Goal: Find specific page/section: Find specific page/section

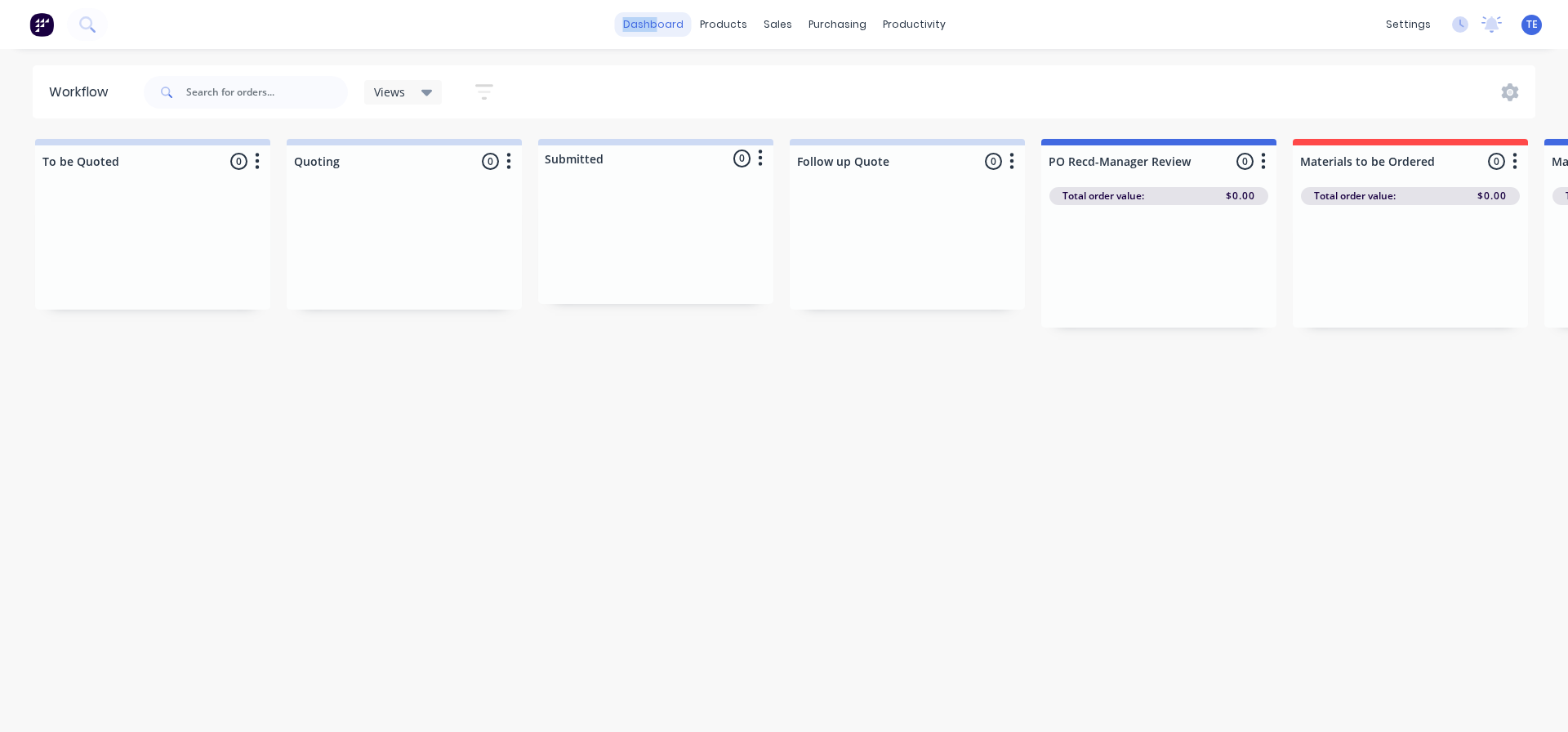
click at [661, 14] on div "dashboard products sales purchasing productivity dashboard products Product Cat…" at bounding box center [784, 24] width 1568 height 49
click at [669, 18] on link "dashboard" at bounding box center [653, 24] width 76 height 24
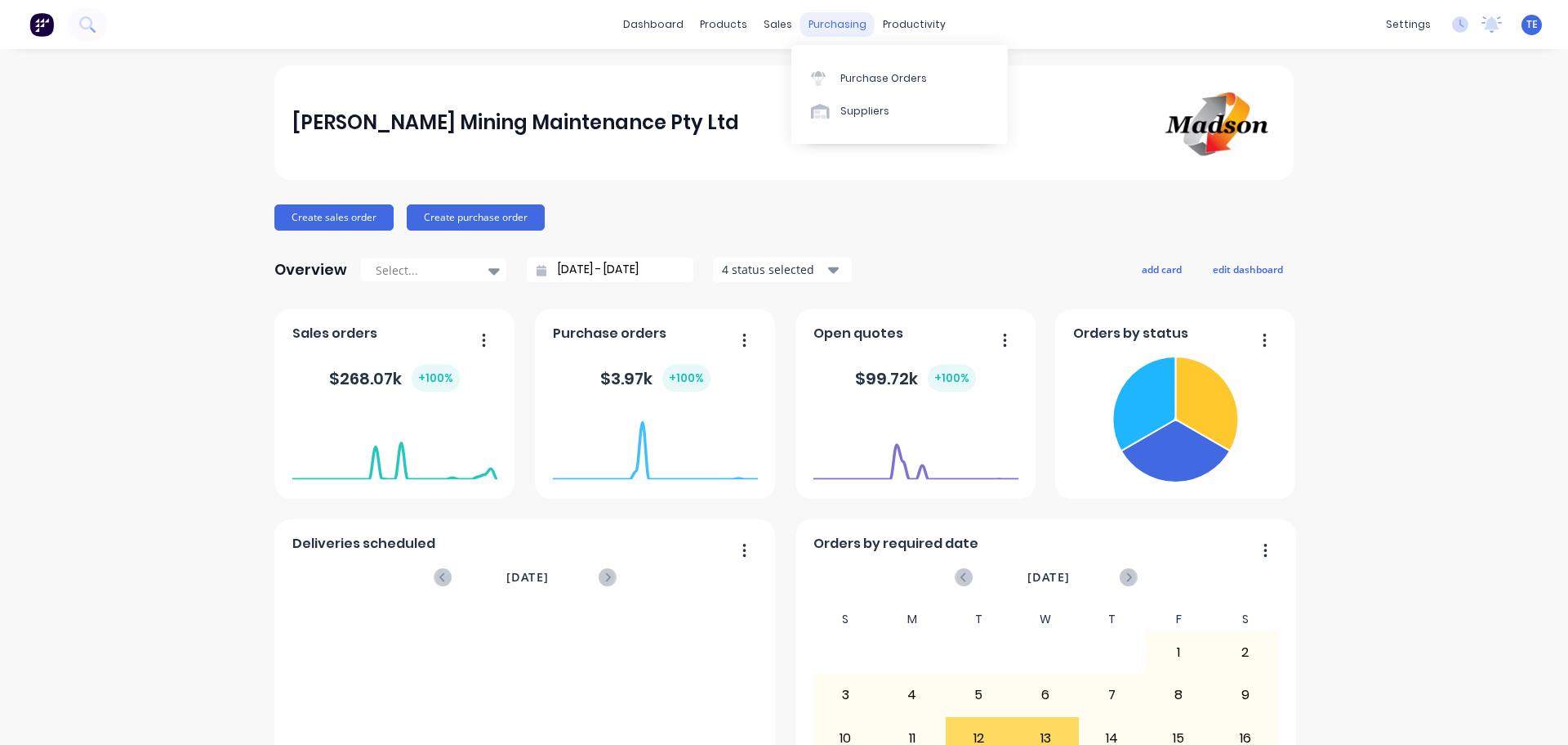
click at [828, 29] on div "purchasing" at bounding box center [837, 24] width 74 height 24
click at [903, 21] on div "productivity" at bounding box center [914, 24] width 79 height 24
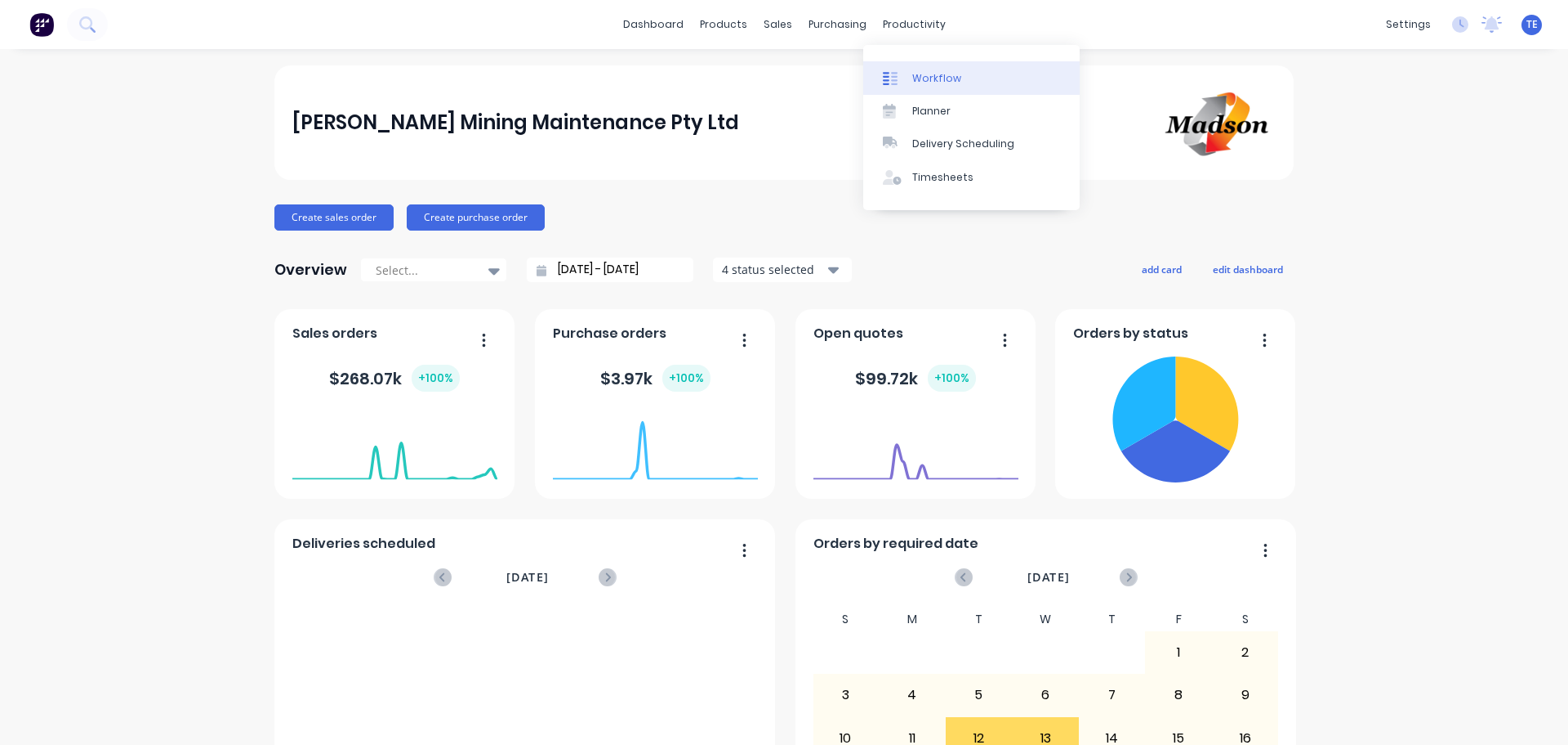
click at [898, 77] on div at bounding box center [895, 79] width 24 height 15
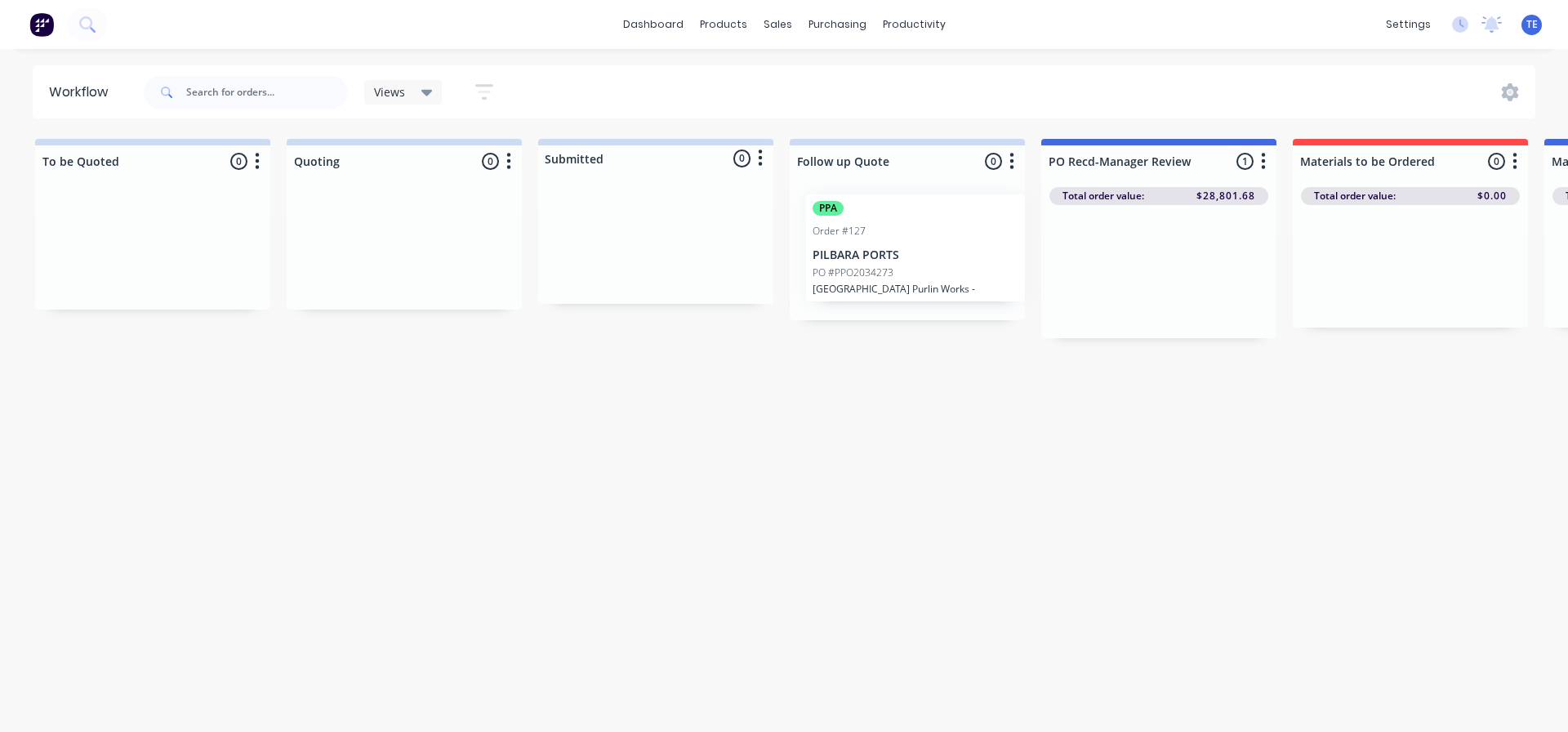
drag, startPoint x: 1129, startPoint y: 267, endPoint x: 876, endPoint y: 243, distance: 254.1
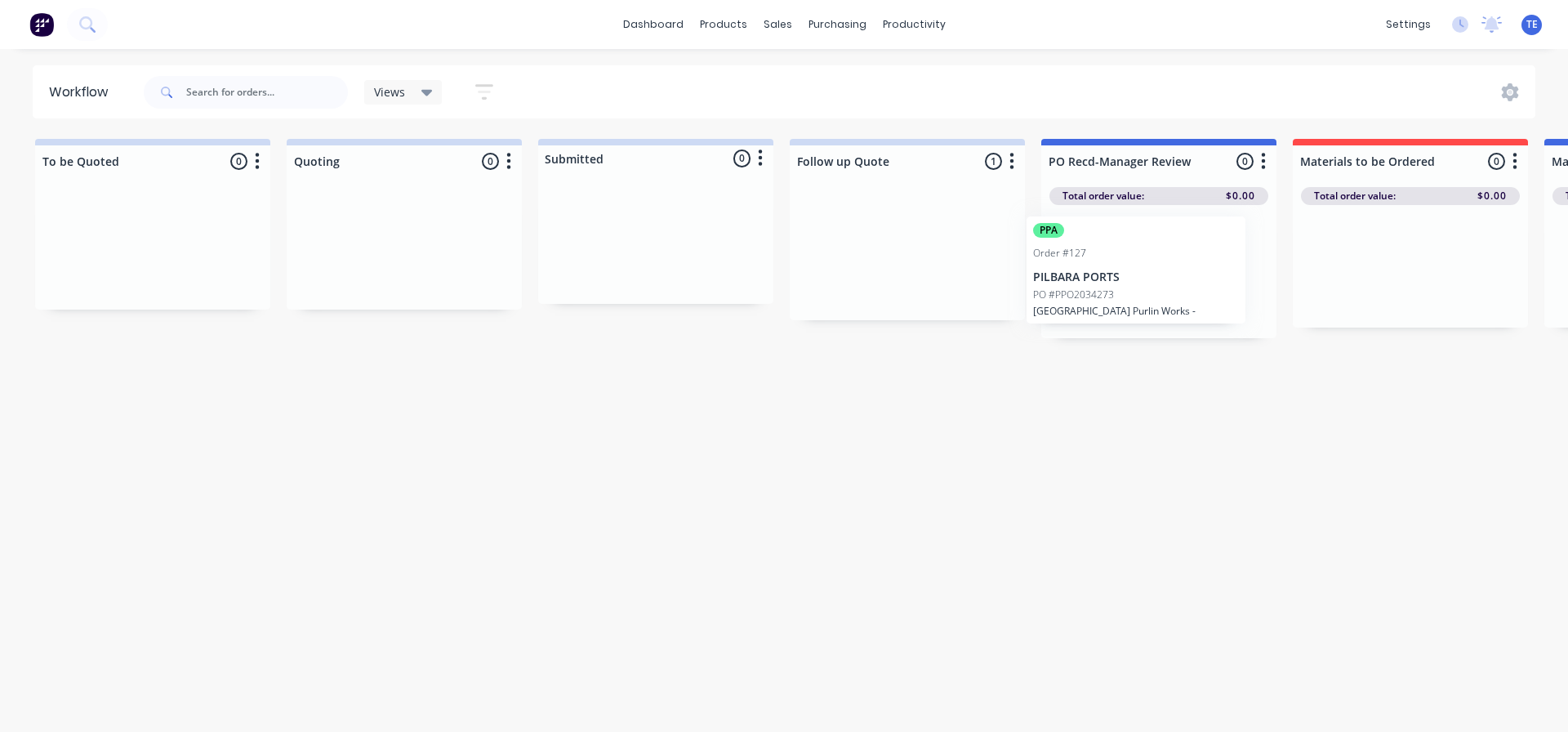
drag, startPoint x: 853, startPoint y: 241, endPoint x: 1119, endPoint y: 260, distance: 266.7
